Goal: Use online tool/utility: Utilize a website feature to perform a specific function

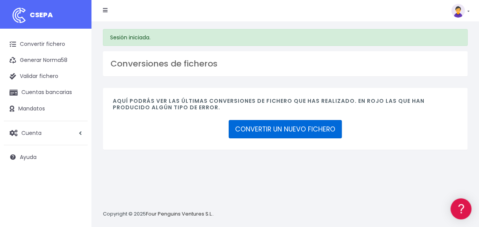
click at [279, 128] on link "CONVERTIR UN NUEVO FICHERO" at bounding box center [285, 129] width 113 height 18
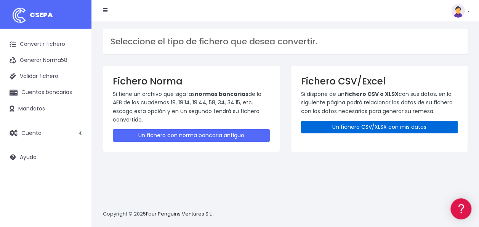
click at [376, 122] on link "Un fichero CSV/XLSX con mis datos" at bounding box center [379, 126] width 157 height 13
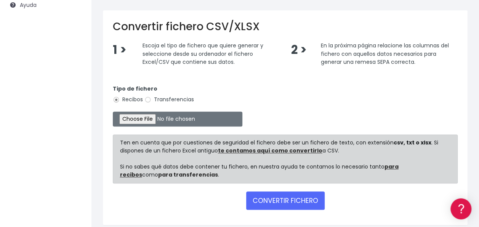
scroll to position [153, 0]
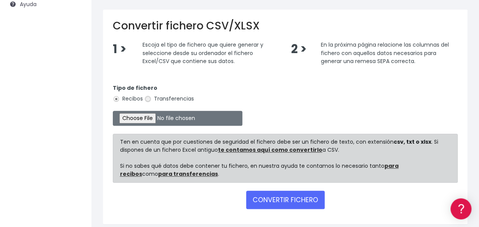
click at [146, 97] on input "Transferencias" at bounding box center [148, 98] width 7 height 7
radio input "true"
click at [141, 120] on input "file" at bounding box center [178, 118] width 130 height 15
type input "C:\fakepath\280925_0554_Liquidaciones gastos efectivo_SAP.xlsx"
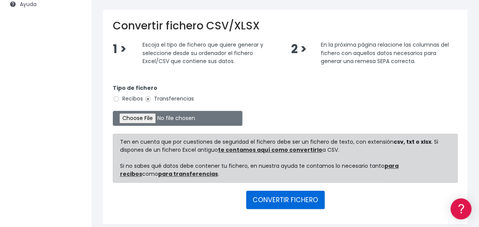
click at [284, 204] on button "CONVERTIR FICHERO" at bounding box center [285, 199] width 79 height 18
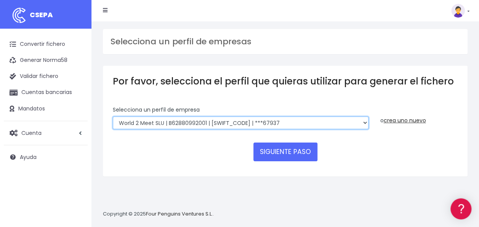
click at [207, 123] on select "World 2 Meet SLU | B62880992001 | BSABESBBXXX | ***97721 WORLD2MEET,S.L.U | B62…" at bounding box center [241, 122] width 256 height 13
select select "1750"
click at [113, 116] on select "World 2 Meet SLU | B62880992001 | BSABESBBXXX | ***97721 WORLD2MEET,S.L.U | B62…" at bounding box center [241, 122] width 256 height 13
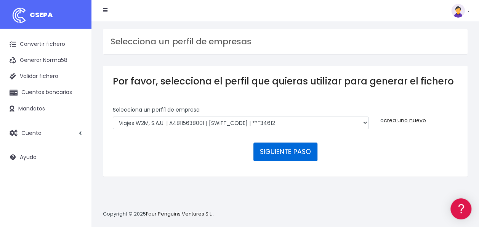
click at [282, 149] on button "SIGUIENTE PASO" at bounding box center [286, 151] width 64 height 18
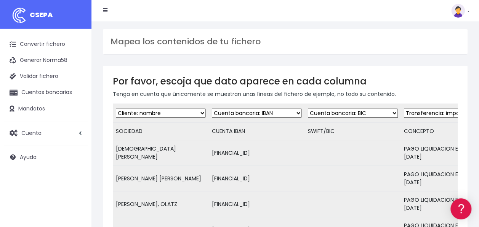
click at [331, 112] on select "Desechar campo Cliente: nombre Cliente: DNI Cliente: Email Cliente: referencia …" at bounding box center [353, 112] width 90 height 9
select select "dismiss"
click at [308, 108] on select "Desechar campo Cliente: nombre Cliente: DNI Cliente: Email Cliente: referencia …" at bounding box center [353, 112] width 90 height 9
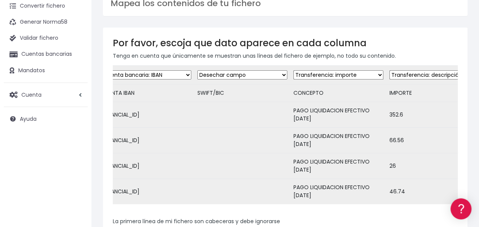
scroll to position [0, 173]
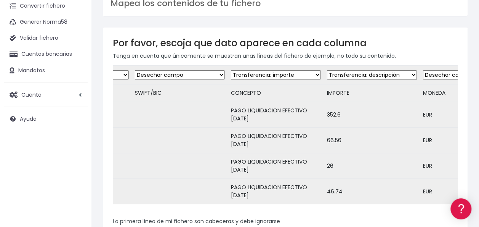
click at [271, 74] on select "Desechar campo Cliente: nombre Cliente: DNI Cliente: Email Cliente: referencia …" at bounding box center [276, 74] width 90 height 9
select select "description"
click at [231, 70] on select "Desechar campo Cliente: nombre Cliente: DNI Cliente: Email Cliente: referencia …" at bounding box center [276, 74] width 90 height 9
click at [374, 69] on td "Desechar campo Cliente: nombre Cliente: DNI Cliente: Email Cliente: referencia …" at bounding box center [372, 75] width 96 height 19
click at [369, 74] on select "Desechar campo Cliente: nombre Cliente: DNI Cliente: Email Cliente: referencia …" at bounding box center [372, 74] width 90 height 9
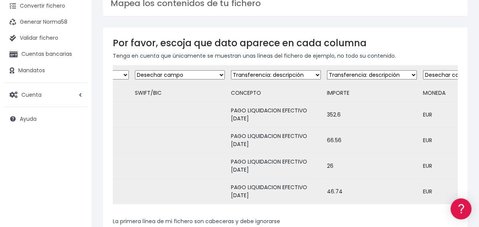
select select "amount"
click at [327, 70] on select "Desechar campo Cliente: nombre Cliente: DNI Cliente: Email Cliente: referencia …" at bounding box center [372, 74] width 90 height 9
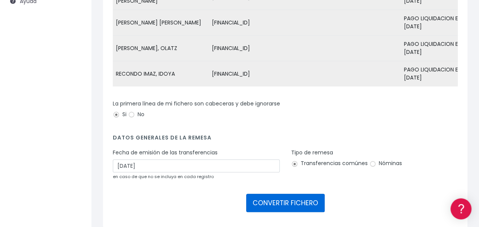
scroll to position [193, 0]
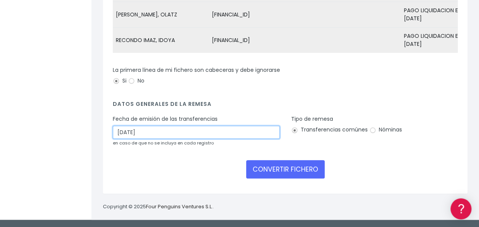
click at [161, 132] on input "30/09/2025" at bounding box center [196, 131] width 167 height 13
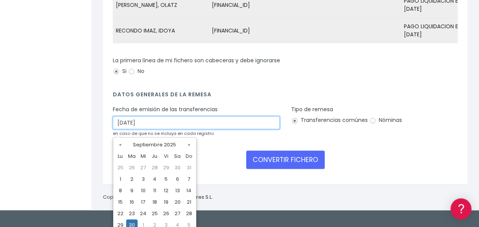
scroll to position [204, 0]
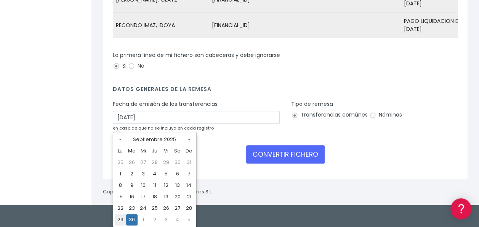
click at [120, 218] on td "29" at bounding box center [120, 219] width 11 height 11
type input "29/09/2025"
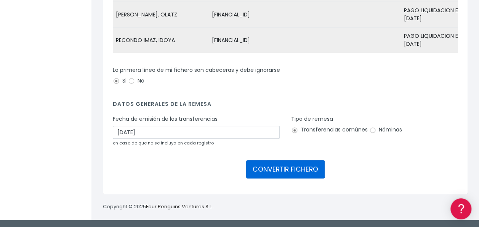
click at [295, 169] on button "CONVERTIR FICHERO" at bounding box center [285, 169] width 79 height 18
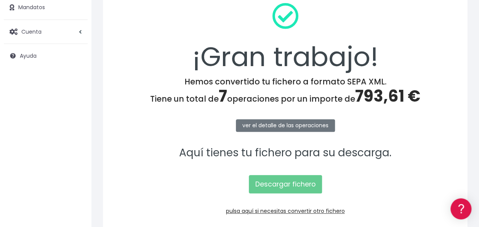
scroll to position [114, 0]
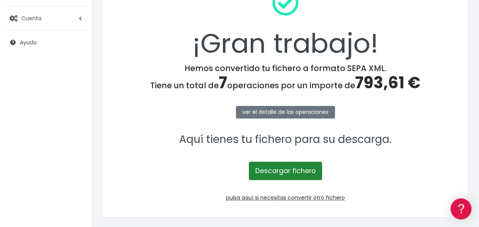
click at [283, 169] on link "Descargar fichero" at bounding box center [285, 170] width 73 height 18
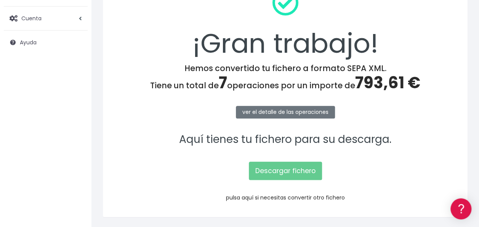
click at [285, 197] on link "pulsa aquí si necesitas convertir otro fichero" at bounding box center [285, 197] width 119 height 8
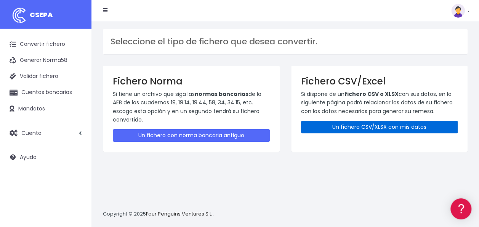
click at [357, 124] on link "Un fichero CSV/XLSX con mis datos" at bounding box center [379, 126] width 157 height 13
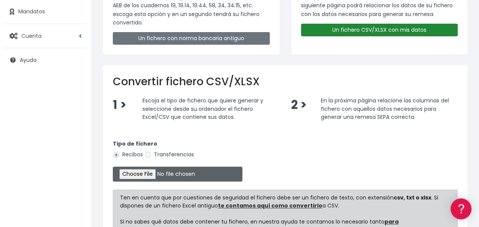
scroll to position [114, 0]
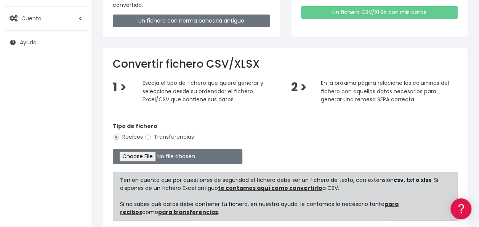
click at [181, 133] on label "Transferencias" at bounding box center [170, 137] width 50 height 8
click at [151, 133] on input "Transferencias" at bounding box center [148, 136] width 7 height 7
radio input "true"
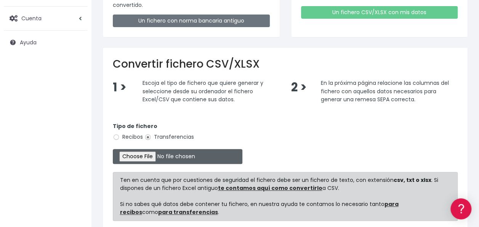
click at [132, 155] on input "file" at bounding box center [178, 156] width 130 height 15
type input "C:\fakepath\280925_0553_Liquidaciones gastos efectivo_SAP.xlsx"
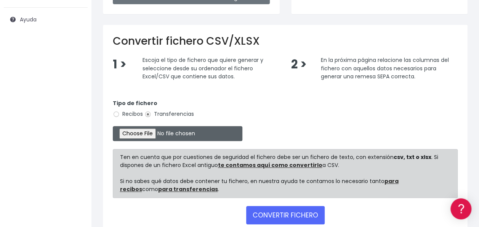
scroll to position [182, 0]
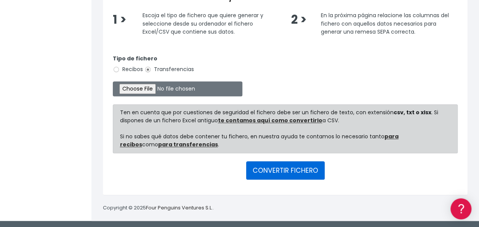
click at [291, 172] on button "CONVERTIR FICHERO" at bounding box center [285, 170] width 79 height 18
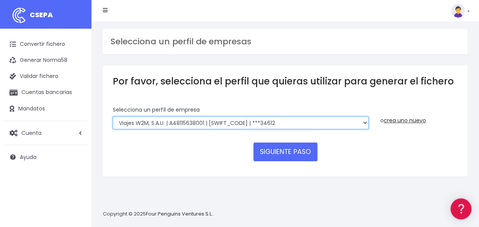
click at [233, 120] on select "World 2 Meet SLU | B62880992001 | BSABESBBXXX | ***97721 WORLD2MEET,S.L.U | B62…" at bounding box center [241, 122] width 256 height 13
select select "1725"
click at [113, 116] on select "World 2 Meet SLU | B62880992001 | BSABESBBXXX | ***97721 WORLD2MEET,S.L.U | B62…" at bounding box center [241, 122] width 256 height 13
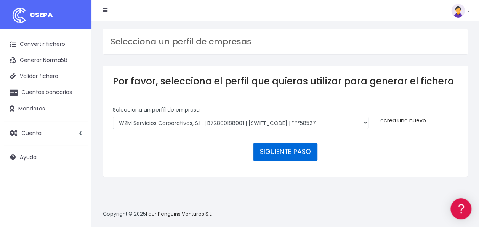
click at [297, 158] on button "SIGUIENTE PASO" at bounding box center [286, 151] width 64 height 18
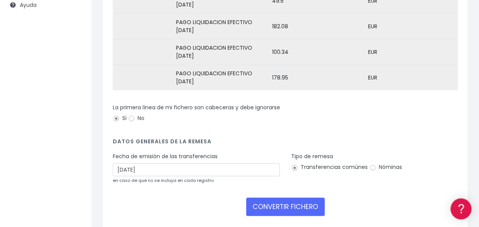
scroll to position [153, 0]
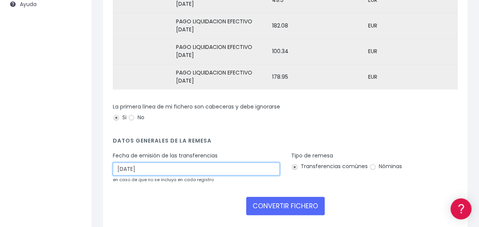
click at [175, 175] on input "[DATE]" at bounding box center [196, 168] width 167 height 13
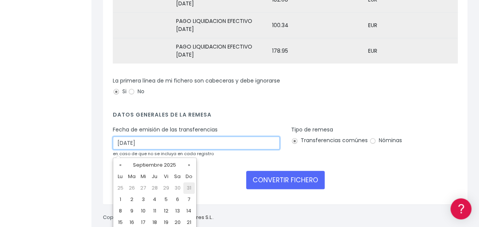
scroll to position [204, 0]
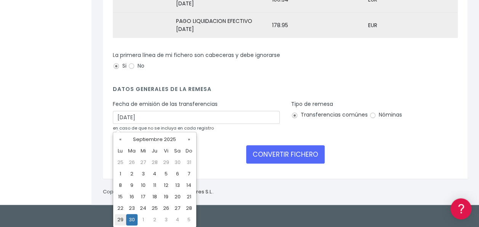
click at [122, 214] on td "29" at bounding box center [120, 219] width 11 height 11
type input "[DATE]"
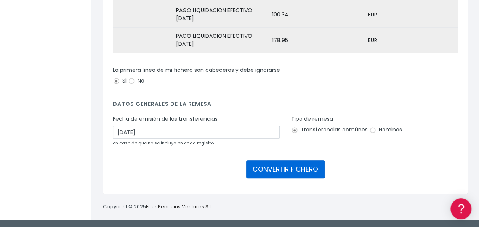
click at [274, 166] on button "CONVERTIR FICHERO" at bounding box center [285, 169] width 79 height 18
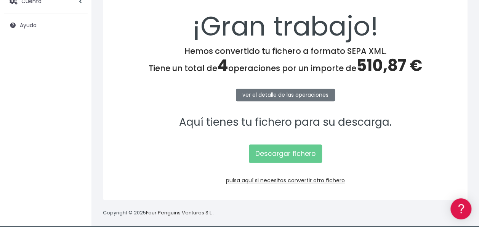
scroll to position [137, 0]
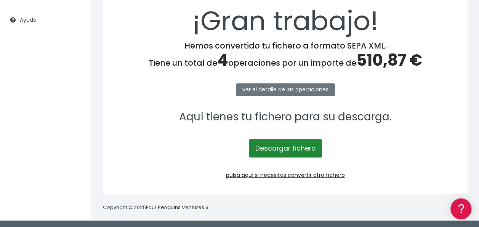
click at [289, 146] on link "Descargar fichero" at bounding box center [285, 148] width 73 height 18
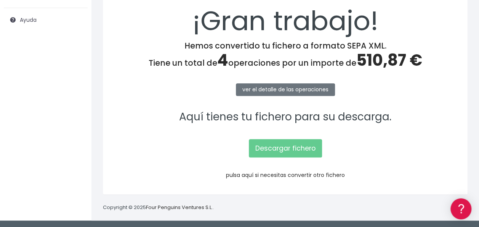
click at [281, 172] on link "pulsa aquí si necesitas convertir otro fichero" at bounding box center [285, 175] width 119 height 8
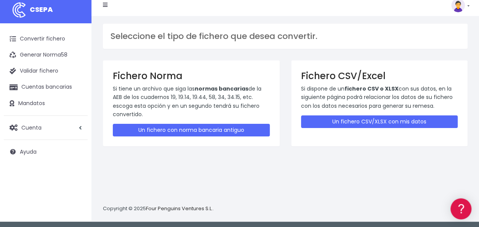
scroll to position [7, 0]
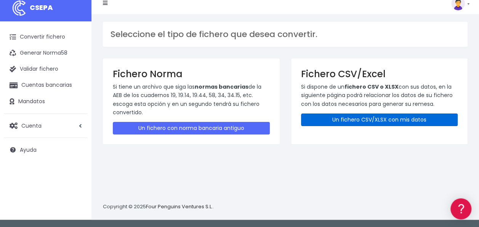
click at [366, 117] on link "Un fichero CSV/XLSX con mis datos" at bounding box center [379, 119] width 157 height 13
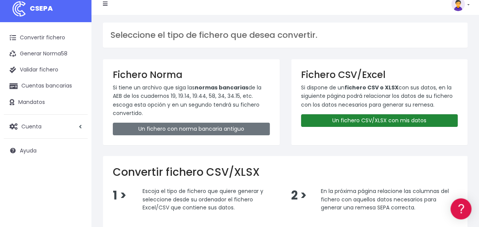
scroll to position [182, 0]
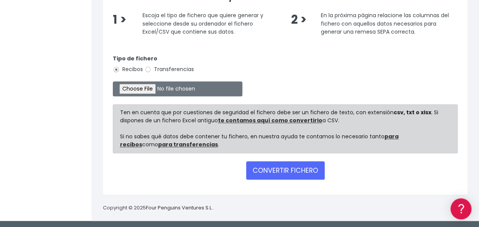
click at [156, 66] on label "Transferencias" at bounding box center [170, 69] width 50 height 8
click at [151, 66] on input "Transferencias" at bounding box center [148, 69] width 7 height 7
radio input "true"
click at [144, 84] on input "file" at bounding box center [178, 88] width 130 height 15
type input "C:\fakepath\280925_0543_Liquidaciones gastos efectivo_SAP.xlsx"
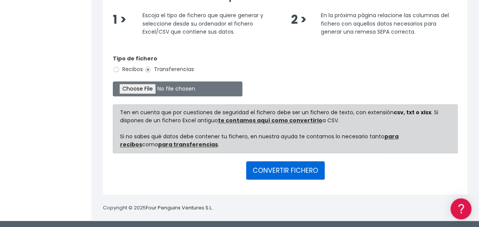
click at [297, 174] on button "CONVERTIR FICHERO" at bounding box center [285, 170] width 79 height 18
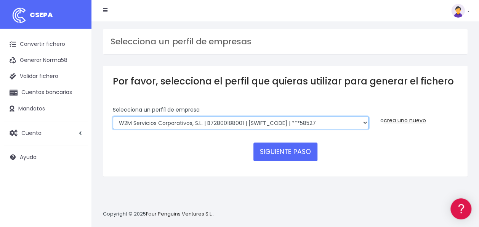
click at [192, 120] on select "World 2 Meet SLU | B62880992001 | BSABESBBXXX | ***97721 WORLD2MEET,S.L.U | B62…" at bounding box center [241, 122] width 256 height 13
select select "2309"
click at [113, 116] on select "World 2 Meet SLU | B62880992001 | BSABESBBXXX | ***97721 WORLD2MEET,S.L.U | B62…" at bounding box center [241, 122] width 256 height 13
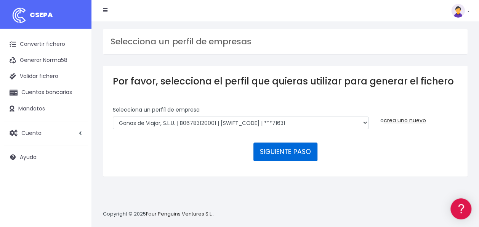
click at [291, 154] on button "SIGUIENTE PASO" at bounding box center [286, 151] width 64 height 18
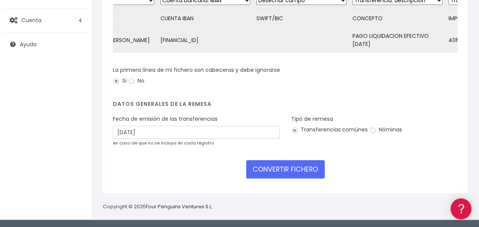
scroll to position [117, 0]
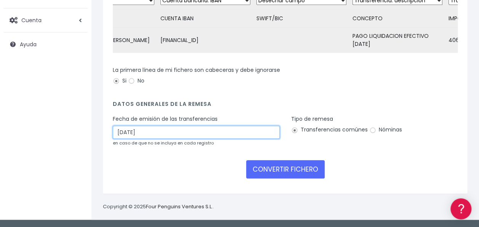
click at [130, 137] on input "[DATE]" at bounding box center [196, 131] width 167 height 13
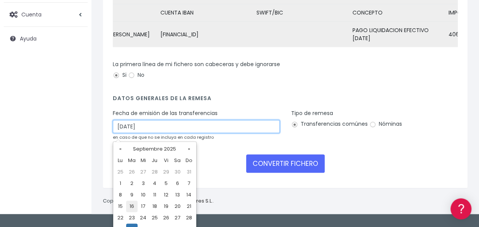
scroll to position [128, 0]
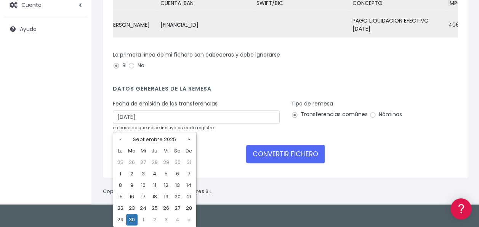
click at [119, 216] on td "29" at bounding box center [120, 219] width 11 height 11
type input "[DATE]"
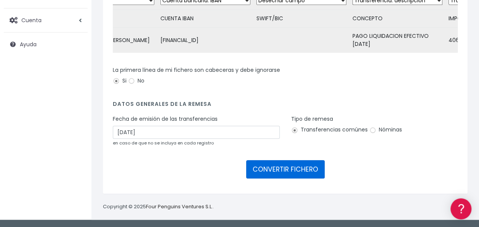
click at [275, 168] on button "CONVERTIR FICHERO" at bounding box center [285, 169] width 79 height 18
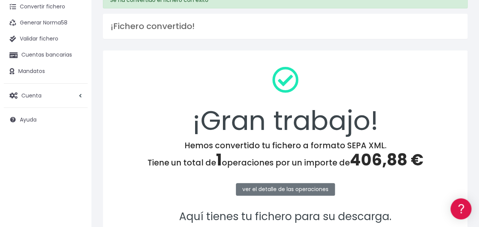
scroll to position [114, 0]
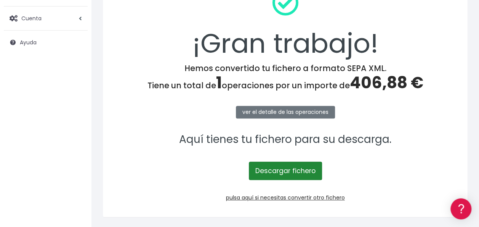
click at [277, 167] on link "Descargar fichero" at bounding box center [285, 170] width 73 height 18
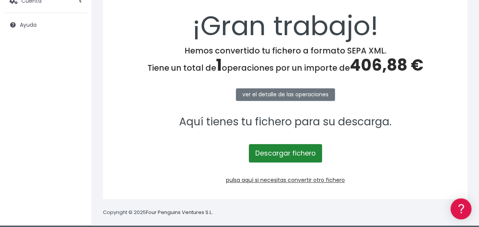
scroll to position [137, 0]
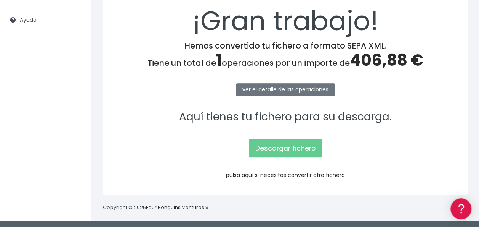
click at [266, 173] on link "pulsa aquí si necesitas convertir otro fichero" at bounding box center [285, 175] width 119 height 8
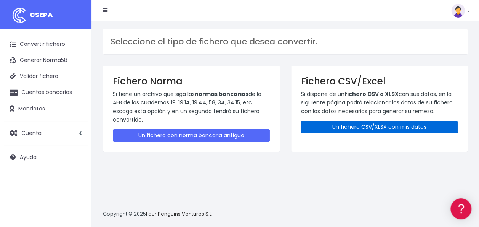
click at [364, 124] on link "Un fichero CSV/XLSX con mis datos" at bounding box center [379, 126] width 157 height 13
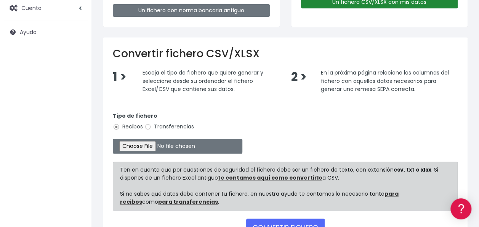
scroll to position [153, 0]
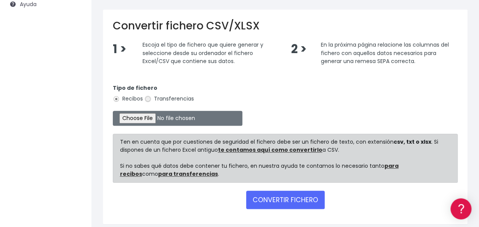
click at [147, 97] on input "Transferencias" at bounding box center [148, 98] width 7 height 7
radio input "true"
click at [153, 116] on input "file" at bounding box center [178, 118] width 130 height 15
type input "C:\fakepath\280925_0538_Liquidaciones gastos efectivo_SAP.xlsx"
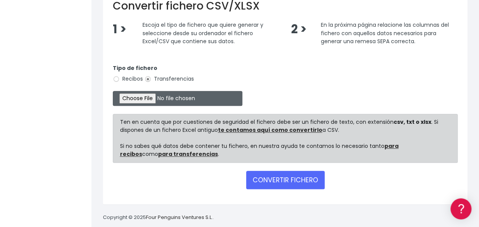
scroll to position [182, 0]
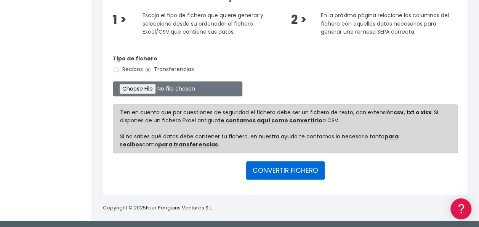
click at [279, 164] on button "CONVERTIR FICHERO" at bounding box center [285, 170] width 79 height 18
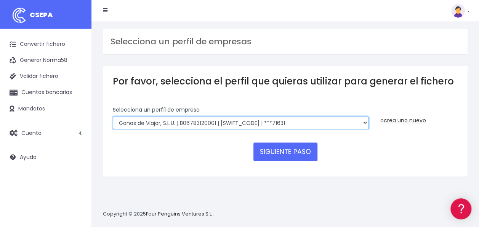
click at [184, 126] on select "World 2 Meet SLU | B62880992001 | BSABESBBXXX | ***97721 WORLD2MEET,S.L.U | B62…" at bounding box center [241, 122] width 256 height 13
select select "841"
click at [113, 116] on select "World 2 Meet SLU | B62880992001 | BSABESBBXXX | ***97721 WORLD2MEET,S.L.U | B62…" at bounding box center [241, 122] width 256 height 13
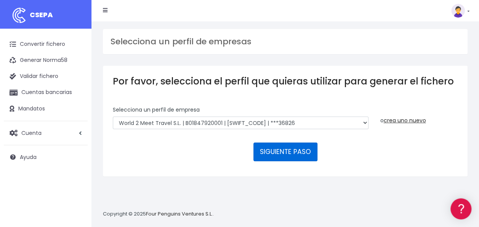
click at [281, 150] on button "SIGUIENTE PASO" at bounding box center [286, 151] width 64 height 18
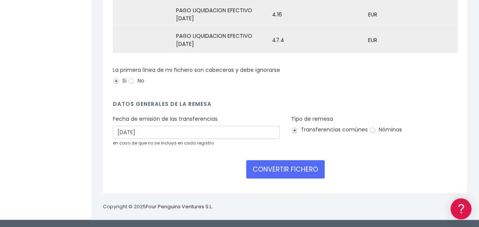
scroll to position [193, 0]
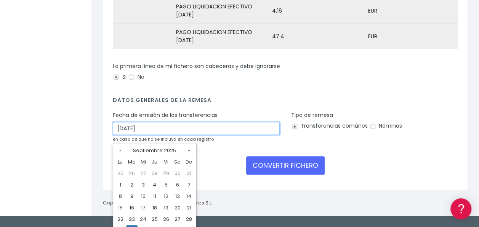
click at [133, 133] on input "[DATE]" at bounding box center [196, 128] width 167 height 13
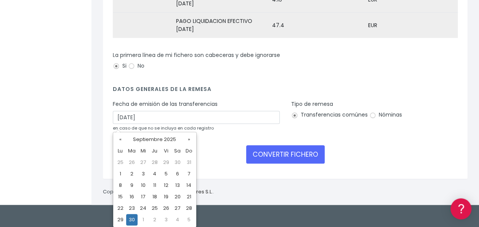
click at [122, 222] on td "29" at bounding box center [120, 219] width 11 height 11
type input "[DATE]"
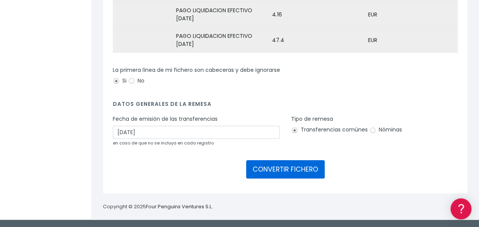
click at [275, 174] on button "CONVERTIR FICHERO" at bounding box center [285, 169] width 79 height 18
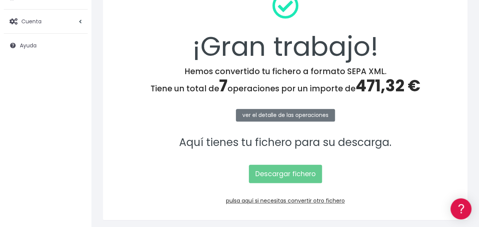
scroll to position [114, 0]
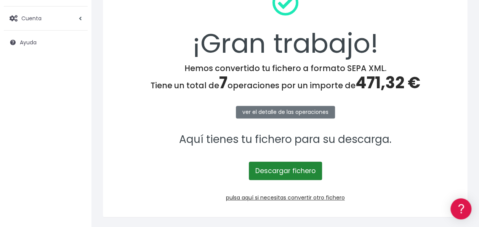
click at [288, 170] on link "Descargar fichero" at bounding box center [285, 170] width 73 height 18
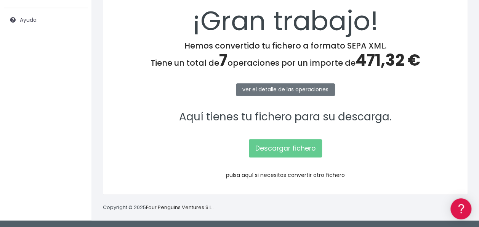
click at [275, 176] on link "pulsa aquí si necesitas convertir otro fichero" at bounding box center [285, 175] width 119 height 8
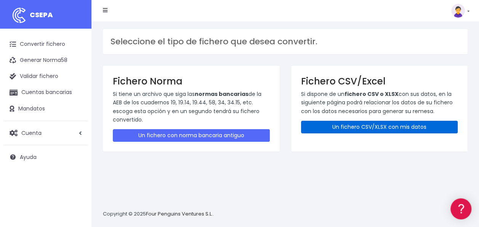
click at [367, 129] on link "Un fichero CSV/XLSX con mis datos" at bounding box center [379, 126] width 157 height 13
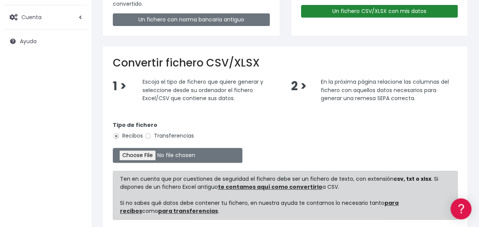
scroll to position [153, 0]
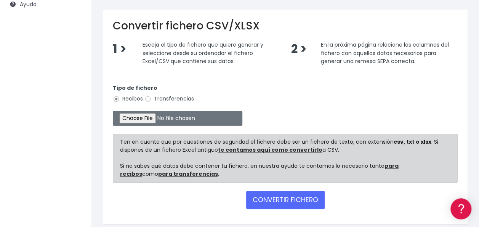
click at [162, 96] on label "Transferencias" at bounding box center [170, 99] width 50 height 8
click at [151, 96] on input "Transferencias" at bounding box center [148, 98] width 7 height 7
radio input "true"
click at [145, 113] on input "file" at bounding box center [178, 118] width 130 height 15
type input "C:\fakepath\280925_0535_Liquidaciones gastos efectivo_SAP.xlsx"
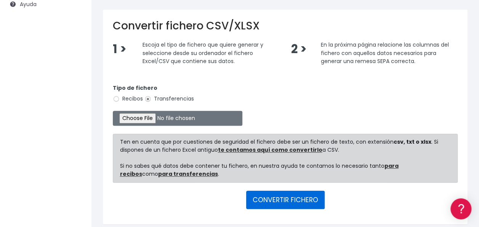
click at [284, 198] on button "CONVERTIR FICHERO" at bounding box center [285, 199] width 79 height 18
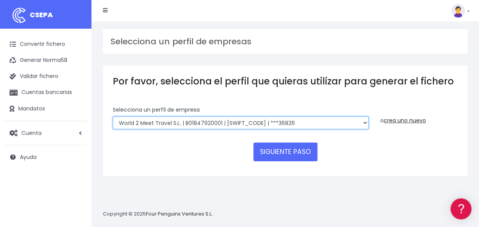
click at [203, 125] on select "World 2 Meet SLU | B62880992001 | [SWIFT_CODE] | ***97721 WORLD2MEET,S.L.U | B6…" at bounding box center [241, 122] width 256 height 13
select select "553"
click at [113, 116] on select "World 2 Meet SLU | B62880992001 | [SWIFT_CODE] | ***97721 WORLD2MEET,S.L.U | B6…" at bounding box center [241, 122] width 256 height 13
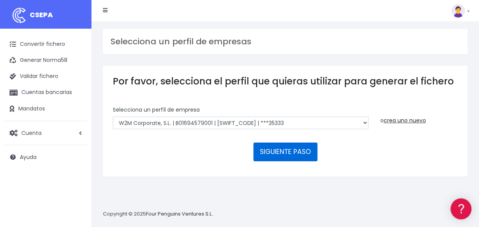
click at [282, 152] on button "SIGUIENTE PASO" at bounding box center [286, 151] width 64 height 18
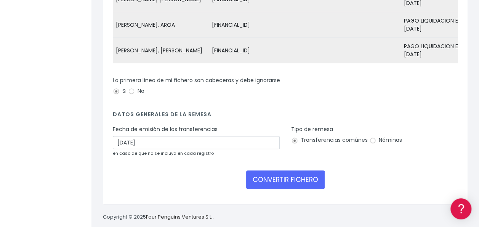
scroll to position [191, 0]
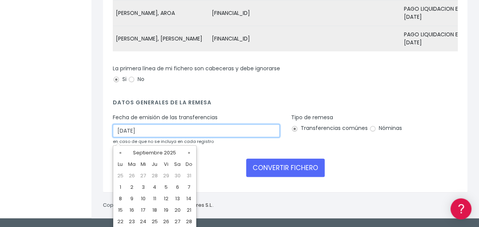
click at [145, 136] on input "30/09/2025" at bounding box center [196, 130] width 167 height 13
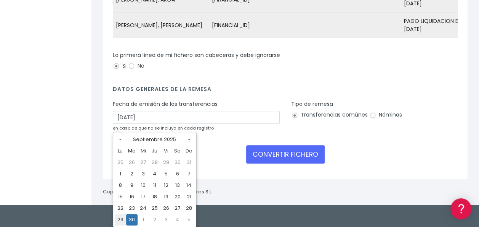
click at [123, 219] on td "29" at bounding box center [120, 219] width 11 height 11
type input "29/09/2025"
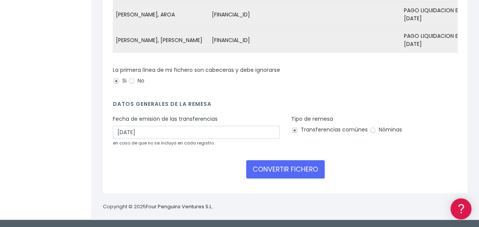
scroll to position [193, 0]
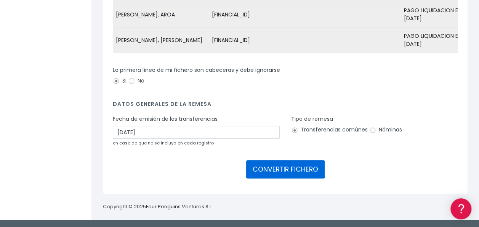
click at [294, 164] on button "CONVERTIR FICHERO" at bounding box center [285, 169] width 79 height 18
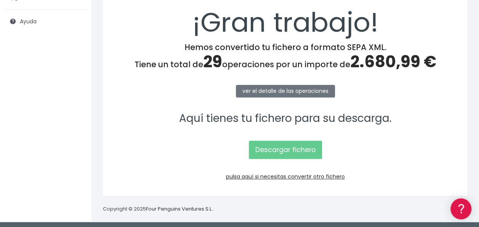
scroll to position [137, 0]
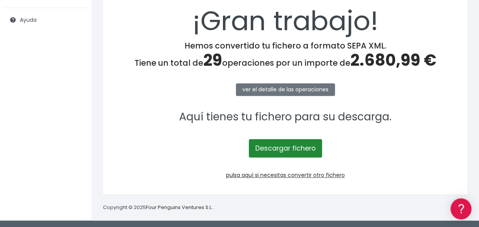
click at [269, 148] on link "Descargar fichero" at bounding box center [285, 148] width 73 height 18
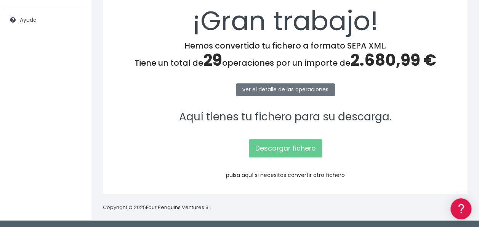
click at [284, 172] on link "pulsa aquí si necesitas convertir otro fichero" at bounding box center [285, 175] width 119 height 8
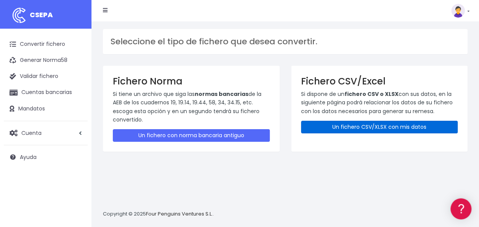
click at [371, 126] on link "Un fichero CSV/XLSX con mis datos" at bounding box center [379, 126] width 157 height 13
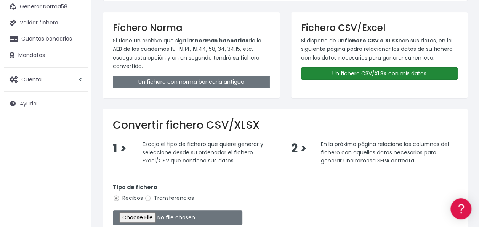
scroll to position [153, 0]
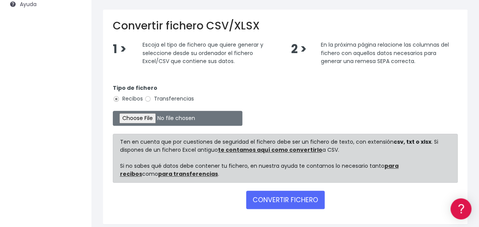
click at [190, 99] on label "Transferencias" at bounding box center [170, 99] width 50 height 8
click at [151, 99] on input "Transferencias" at bounding box center [148, 98] width 7 height 7
radio input "true"
click at [153, 111] on input "file" at bounding box center [178, 118] width 130 height 15
type input "C:\fakepath\280925_0530_Liquidaciones gastos efectivo_SAP.xlsx"
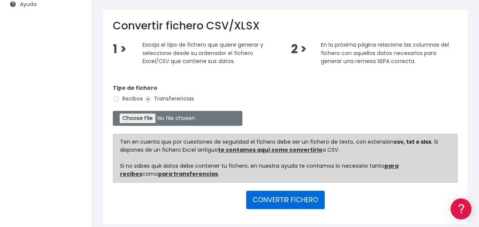
click at [272, 194] on button "CONVERTIR FICHERO" at bounding box center [285, 199] width 79 height 18
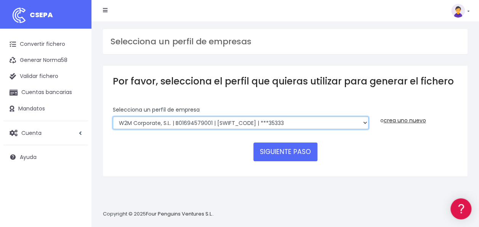
click at [165, 117] on select "World 2 Meet SLU | B62880992001 | [SWIFT_CODE] | ***97721 WORLD2MEET,S.L.U | B6…" at bounding box center [241, 122] width 256 height 13
select select "43"
click at [113, 116] on select "World 2 Meet SLU | B62880992001 | [SWIFT_CODE] | ***97721 WORLD2MEET,S.L.U | B6…" at bounding box center [241, 122] width 256 height 13
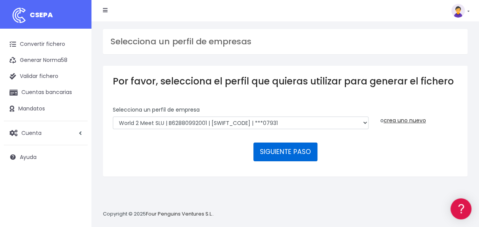
click at [283, 152] on button "SIGUIENTE PASO" at bounding box center [286, 151] width 64 height 18
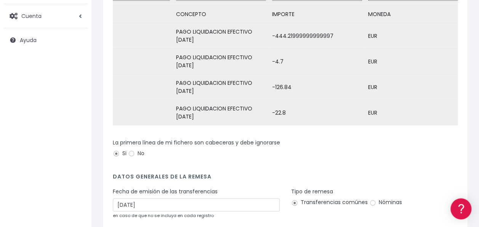
scroll to position [153, 0]
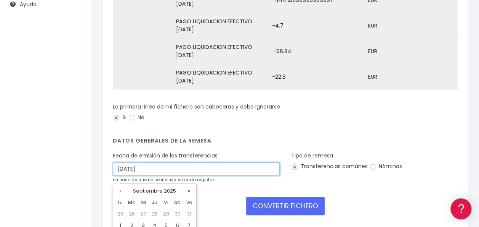
click at [131, 170] on input "30/09/2025" at bounding box center [196, 168] width 167 height 13
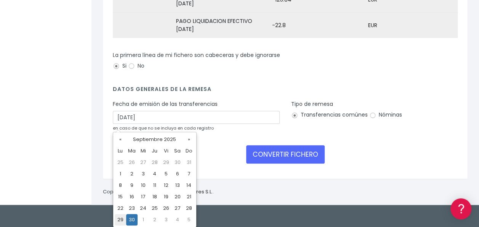
click at [122, 219] on td "29" at bounding box center [120, 219] width 11 height 11
type input "29/09/2025"
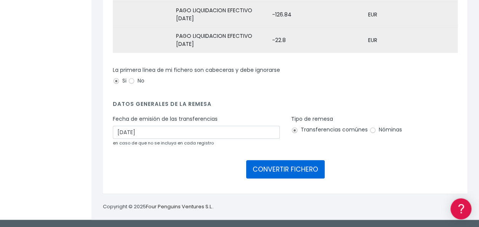
click at [283, 167] on button "CONVERTIR FICHERO" at bounding box center [285, 169] width 79 height 18
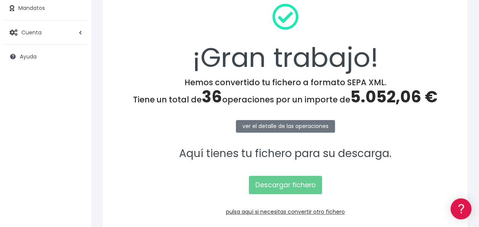
scroll to position [137, 0]
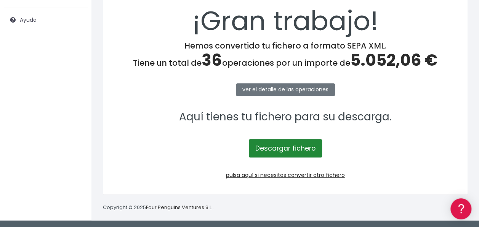
click at [288, 144] on link "Descargar fichero" at bounding box center [285, 148] width 73 height 18
